Goal: Task Accomplishment & Management: Manage account settings

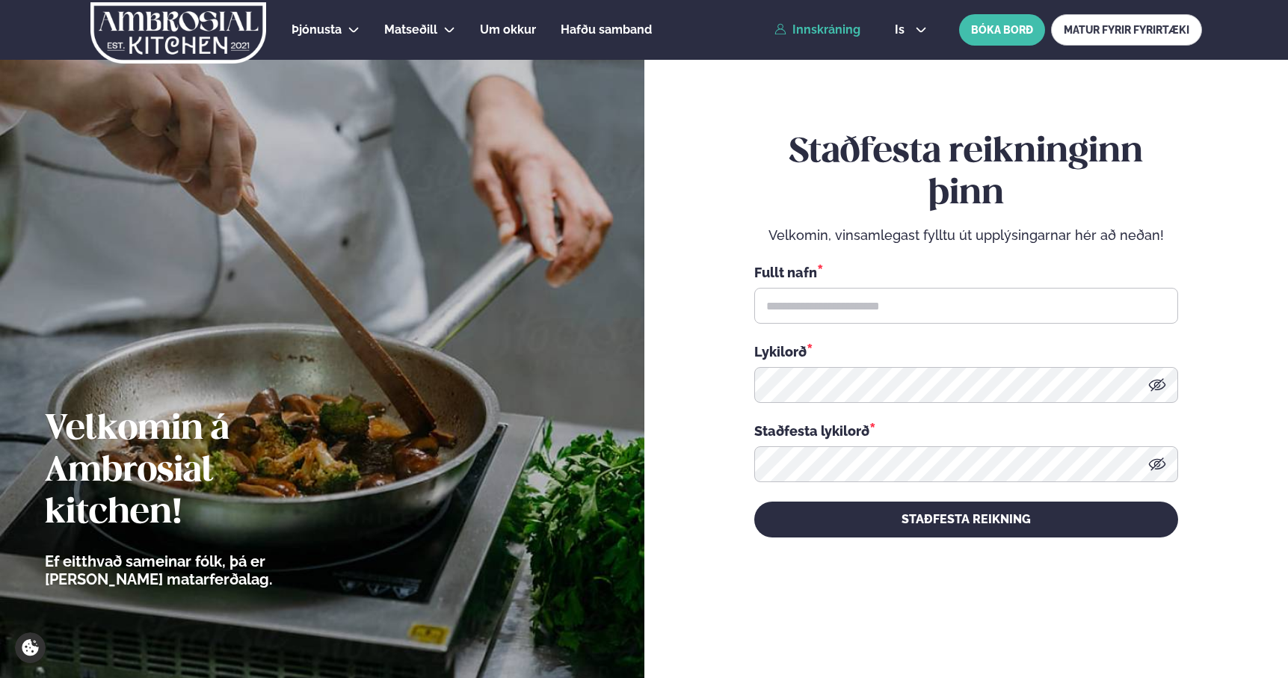
click at [820, 35] on link "Innskráning" at bounding box center [817, 29] width 86 height 13
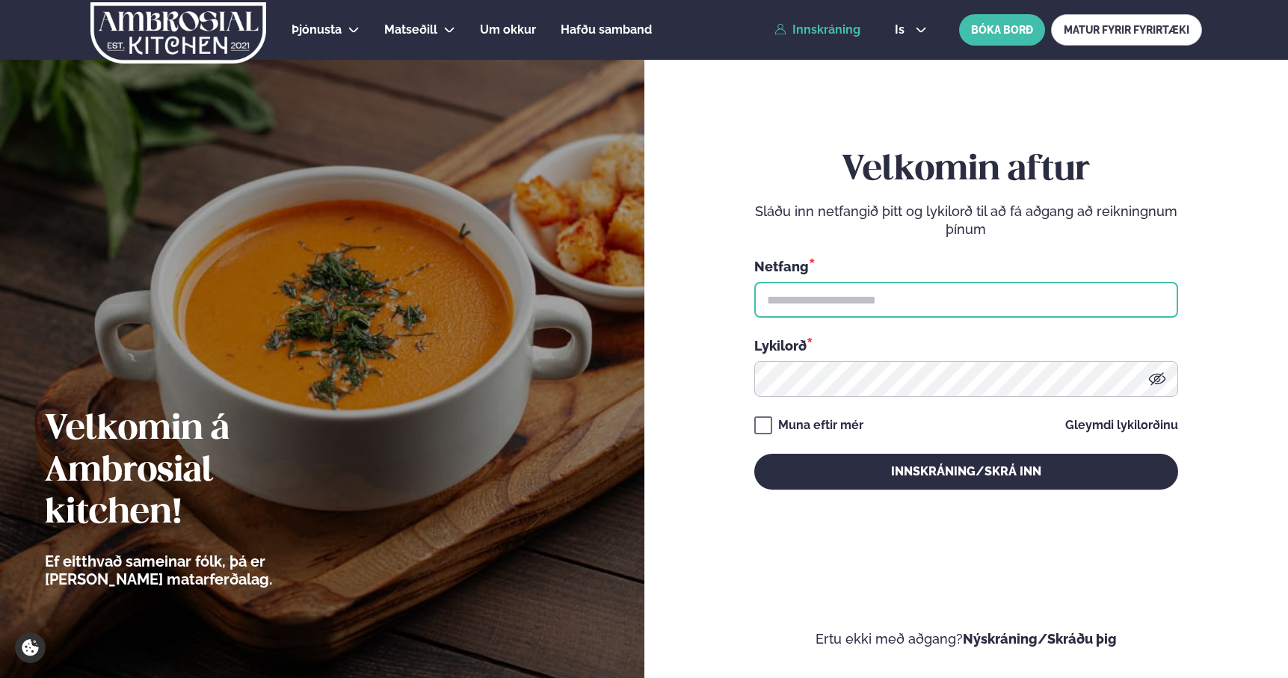
drag, startPoint x: 813, startPoint y: 294, endPoint x: 831, endPoint y: 300, distance: 19.2
click at [813, 294] on input "text" at bounding box center [966, 300] width 424 height 36
type input "**********"
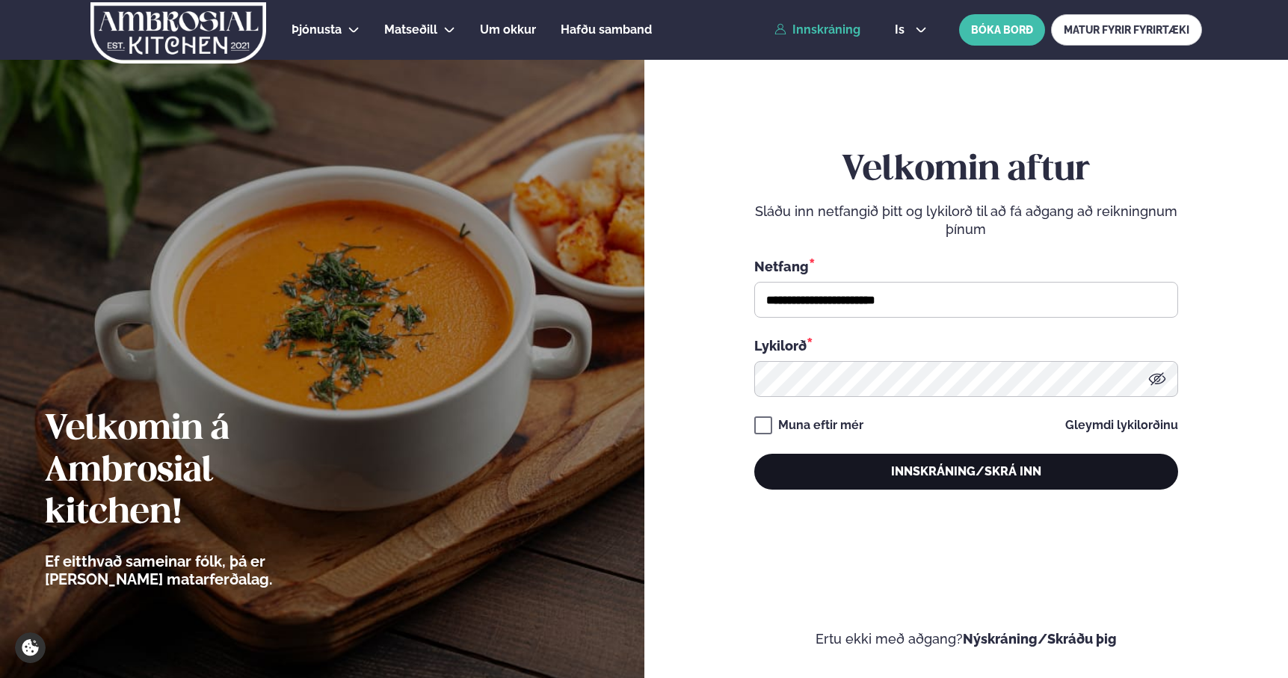
click at [879, 475] on button "Innskráning/Skrá inn" at bounding box center [966, 472] width 424 height 36
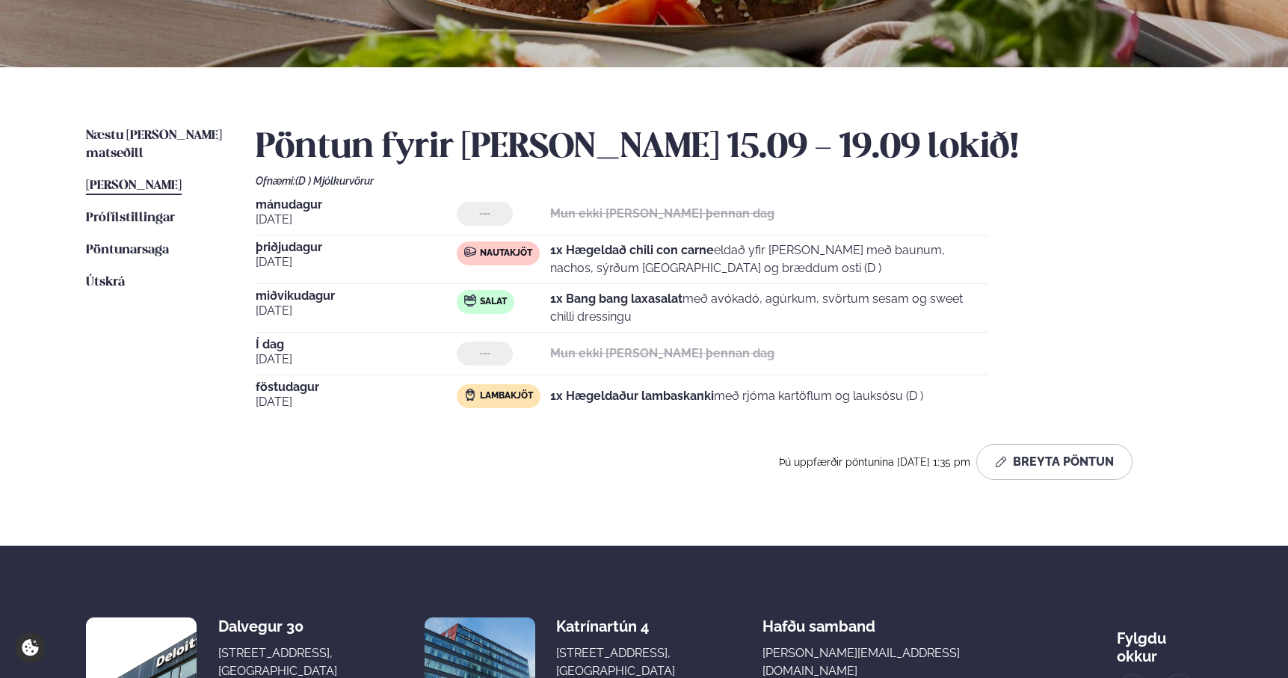
scroll to position [363, 0]
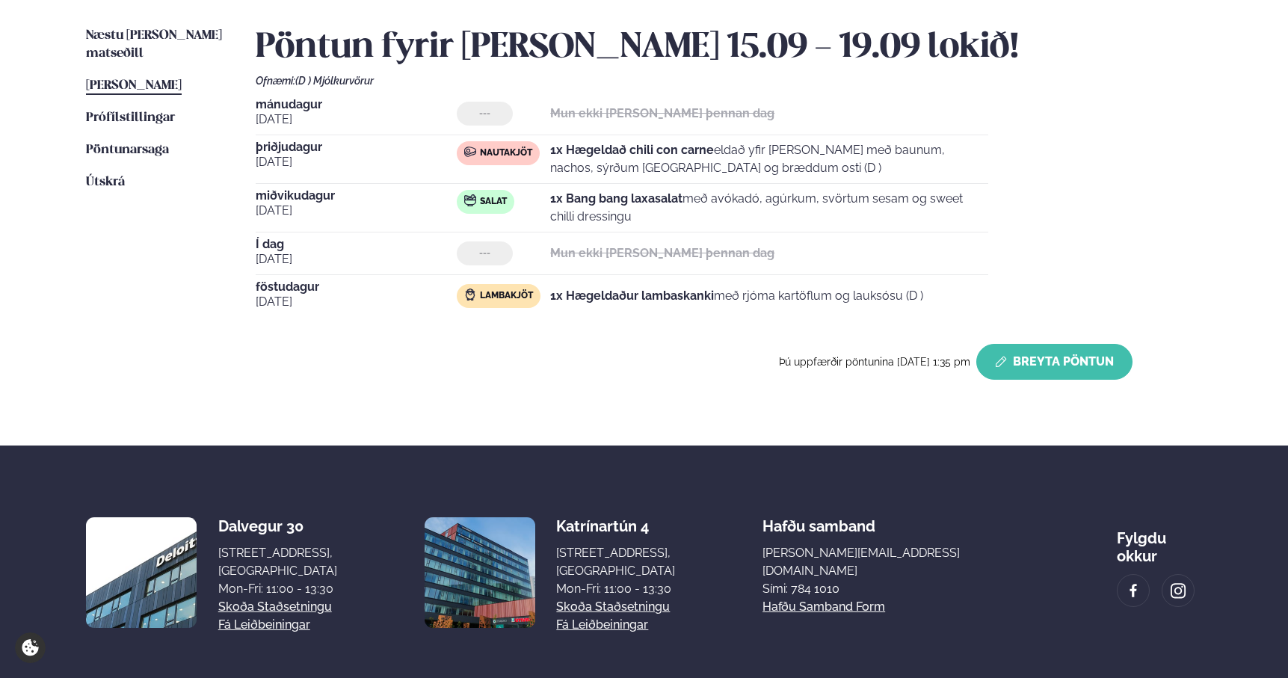
click at [1066, 362] on button "Breyta Pöntun" at bounding box center [1054, 362] width 156 height 36
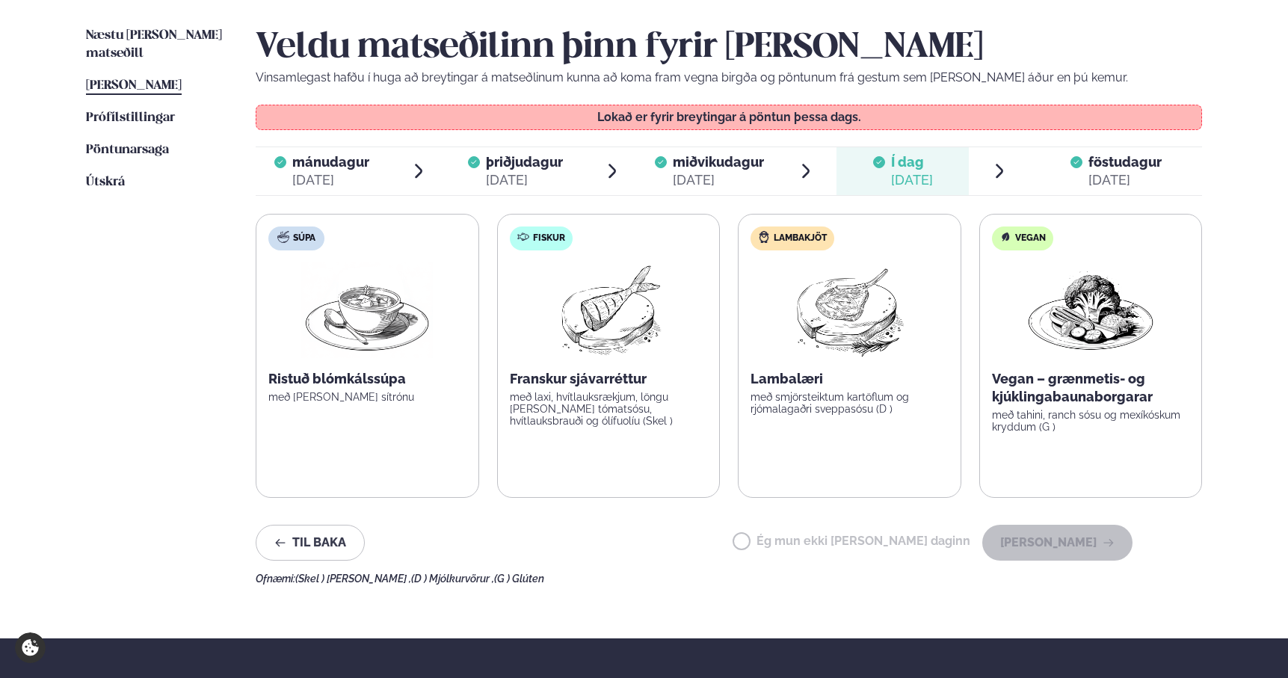
click at [1132, 159] on span "föstudagur" at bounding box center [1124, 162] width 73 height 16
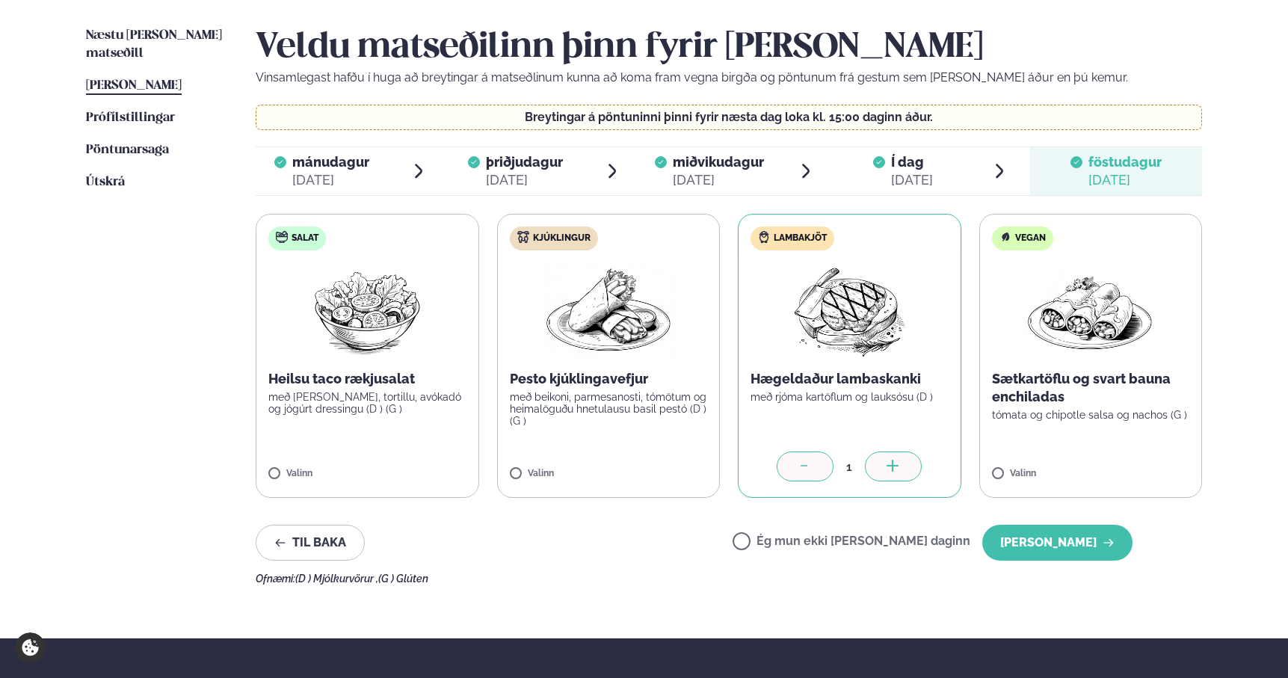
click at [812, 467] on div at bounding box center [804, 466] width 57 height 30
click at [791, 542] on label "Ég mun ekki [PERSON_NAME] daginn" at bounding box center [851, 543] width 238 height 16
click at [1069, 545] on button "[PERSON_NAME]" at bounding box center [1057, 543] width 150 height 36
